Goal: Task Accomplishment & Management: Complete application form

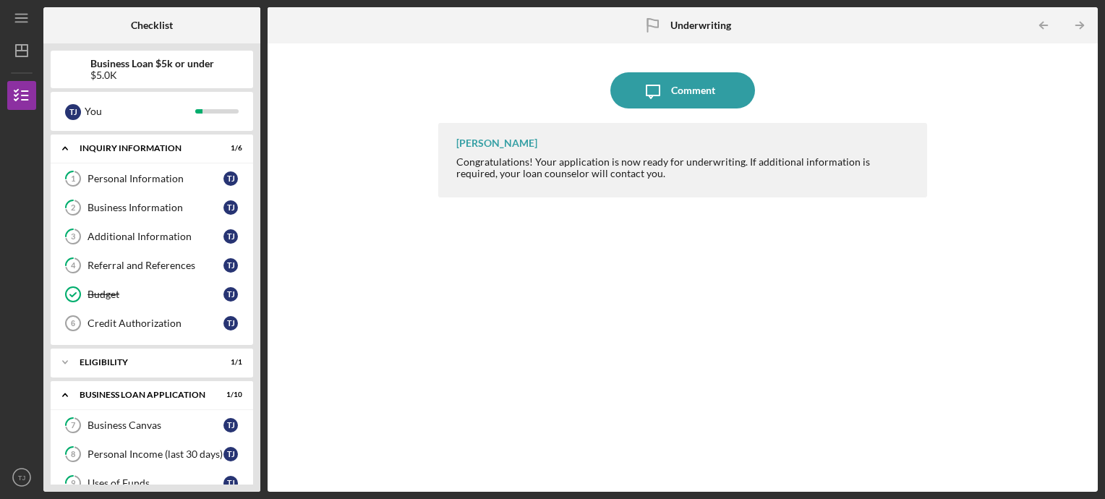
scroll to position [322, 0]
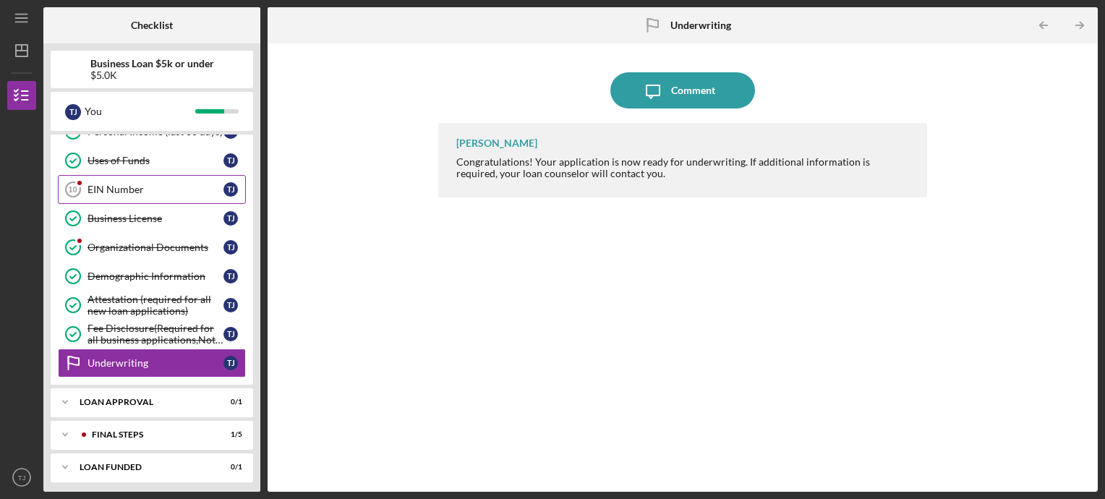
click at [124, 176] on link "EIN Number 10 EIN Number T J" at bounding box center [152, 189] width 188 height 29
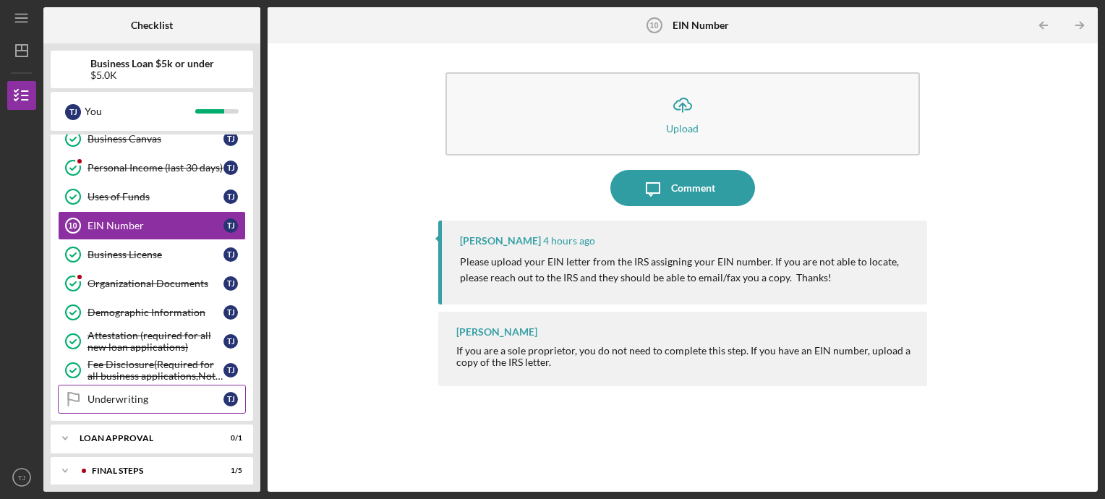
scroll to position [322, 0]
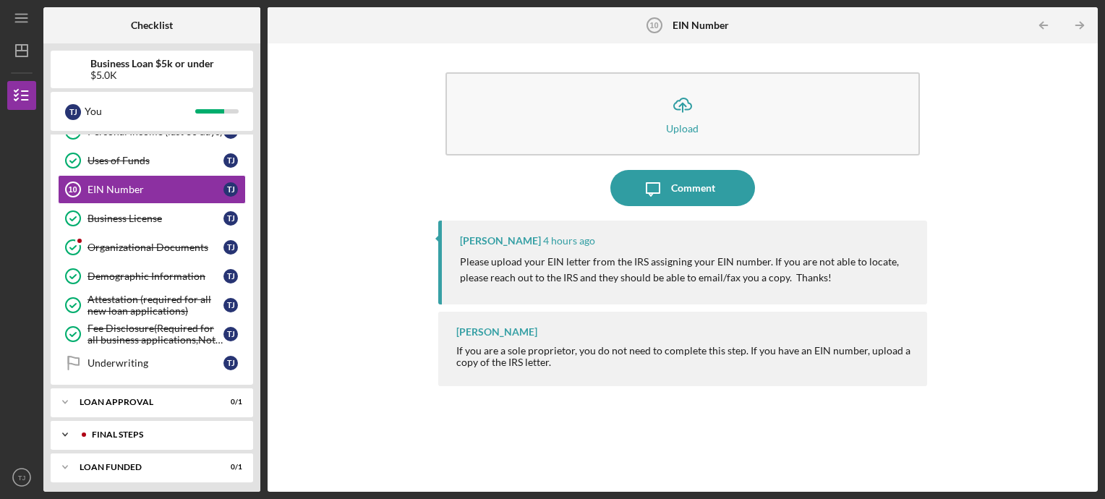
click at [173, 437] on div "Icon/Expander Final Steps 1 / 5" at bounding box center [152, 434] width 202 height 29
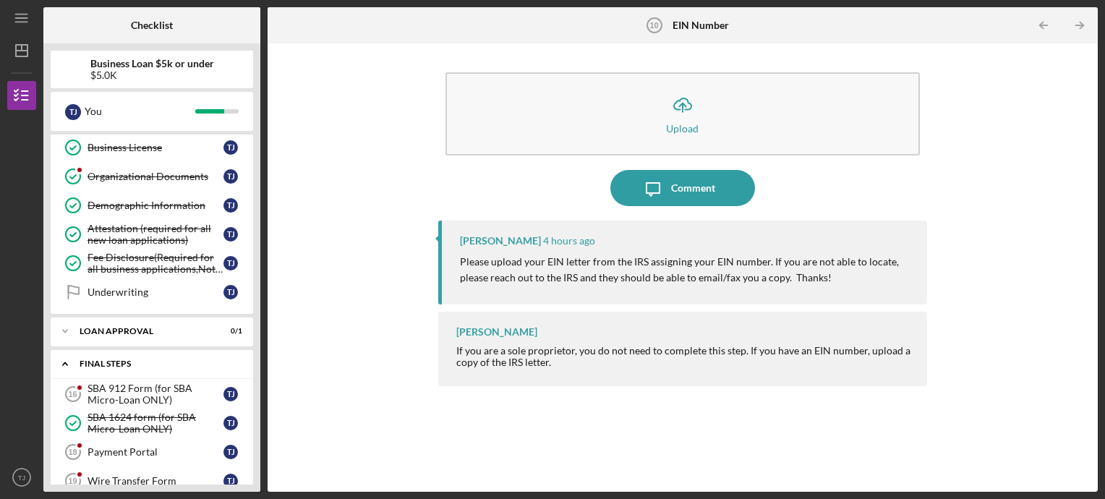
scroll to position [474, 0]
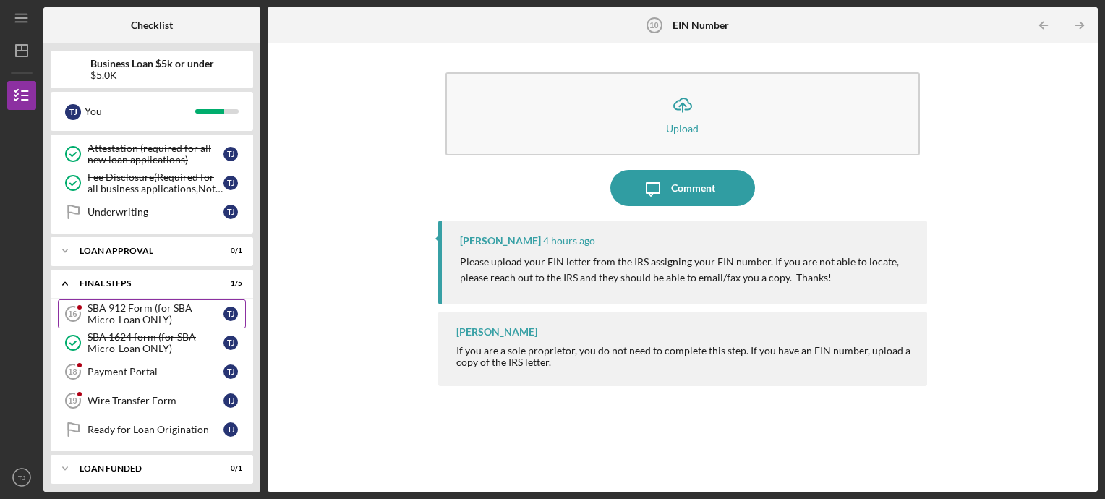
click at [133, 302] on div "SBA 912 Form (for SBA Micro-Loan ONLY)" at bounding box center [155, 313] width 136 height 23
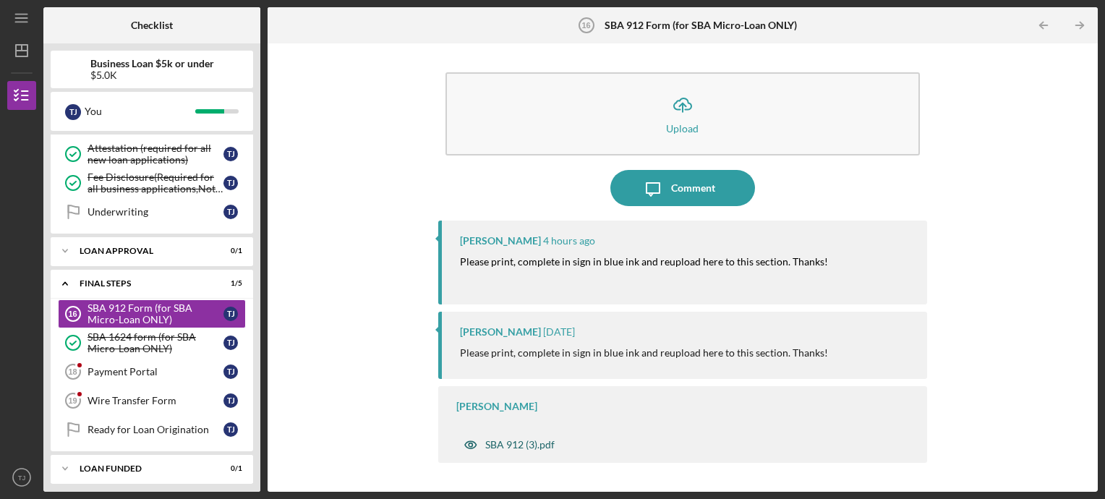
click at [506, 440] on div "SBA 912 (3).pdf" at bounding box center [519, 445] width 69 height 12
